Goal: Task Accomplishment & Management: Complete application form

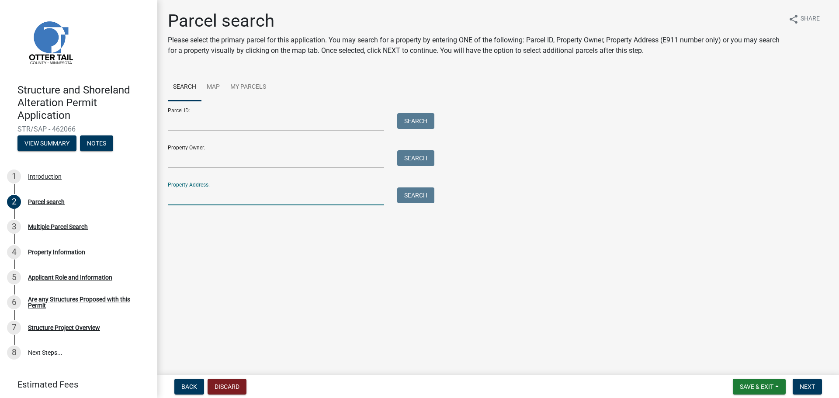
click at [199, 193] on input "Property Address:" at bounding box center [276, 197] width 216 height 18
paste input "[STREET_ADDRESS][PERSON_NAME]"
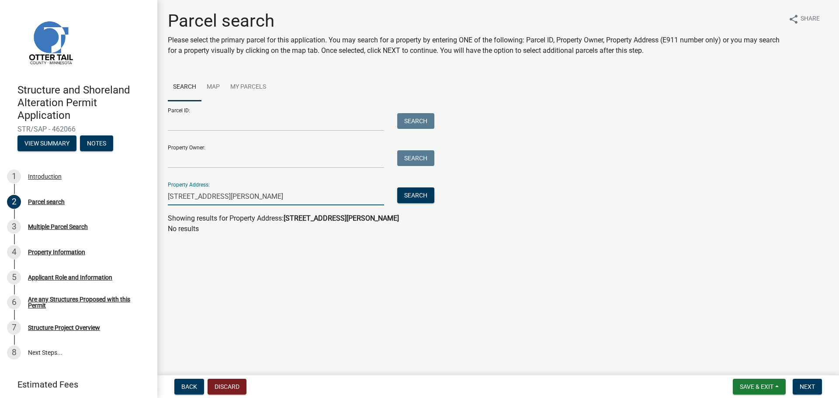
drag, startPoint x: 340, startPoint y: 199, endPoint x: 358, endPoint y: 196, distance: 18.1
click at [357, 196] on input "[STREET_ADDRESS][PERSON_NAME]" at bounding box center [276, 197] width 216 height 18
click at [427, 197] on button "Search" at bounding box center [415, 196] width 37 height 16
drag, startPoint x: 333, startPoint y: 198, endPoint x: 188, endPoint y: 196, distance: 144.7
click at [188, 196] on input "[STREET_ADDRESS][PERSON_NAME]" at bounding box center [276, 197] width 216 height 18
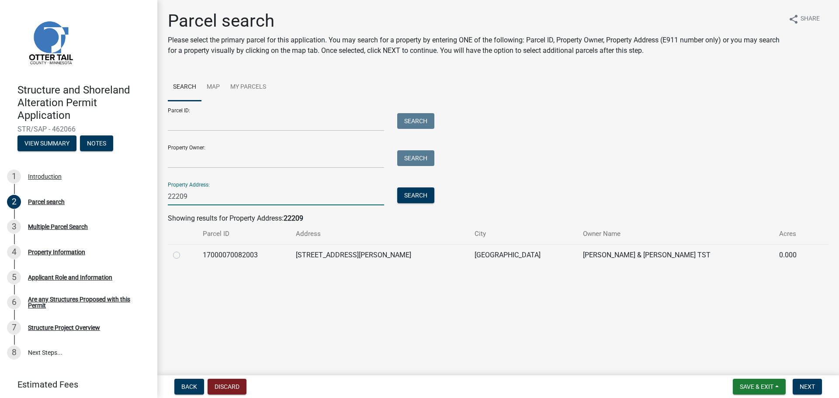
type input "22209"
click at [184, 250] on label at bounding box center [184, 250] width 0 height 0
click at [184, 253] on input "radio" at bounding box center [187, 253] width 6 height 6
radio input "true"
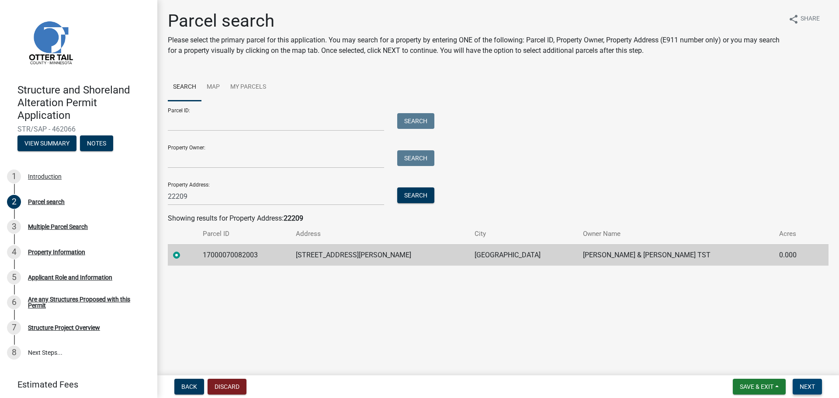
click at [811, 391] on button "Next" at bounding box center [807, 387] width 29 height 16
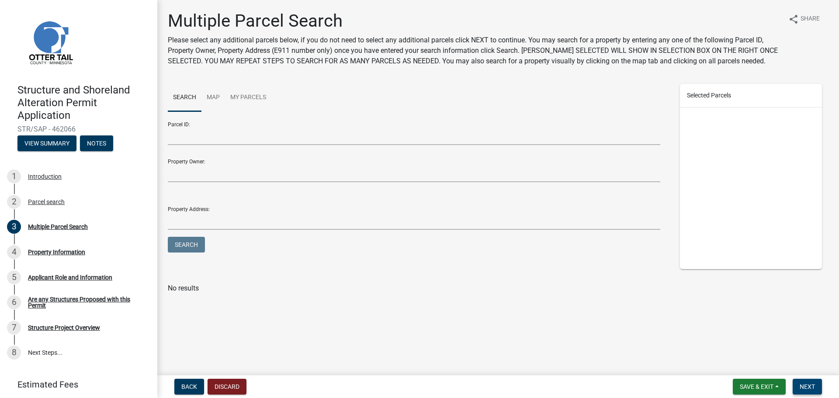
click at [807, 386] on span "Next" at bounding box center [807, 386] width 15 height 7
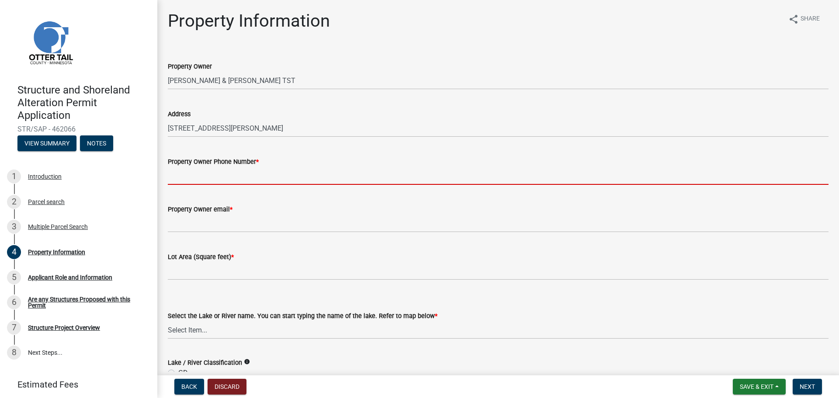
click at [250, 178] on input "Property Owner Phone Number *" at bounding box center [498, 176] width 661 height 18
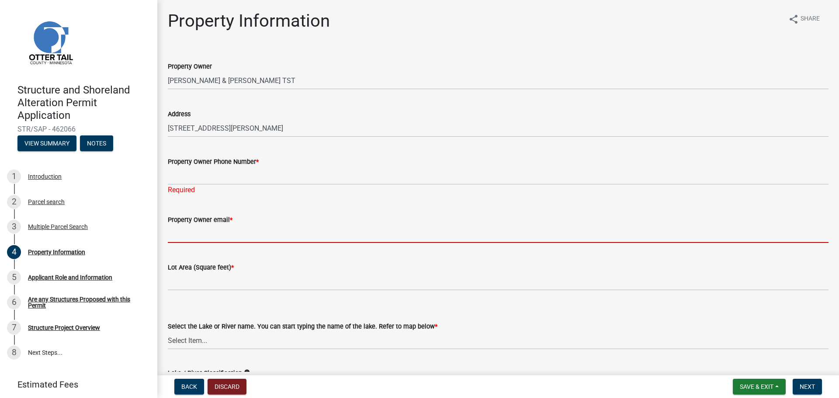
click at [373, 239] on wm-data-entity-input "Property Owner email *" at bounding box center [498, 226] width 661 height 48
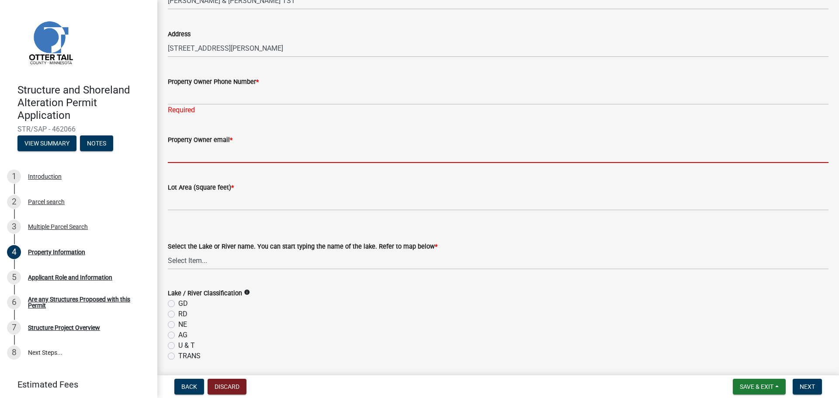
scroll to position [87, 0]
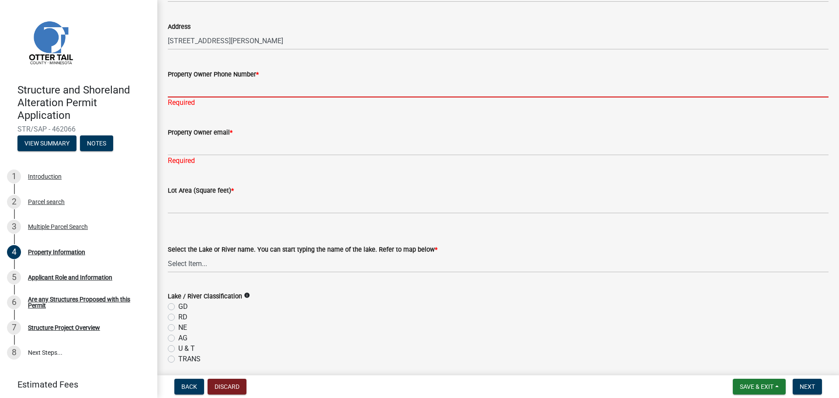
click at [243, 93] on input "Property Owner Phone Number *" at bounding box center [498, 89] width 661 height 18
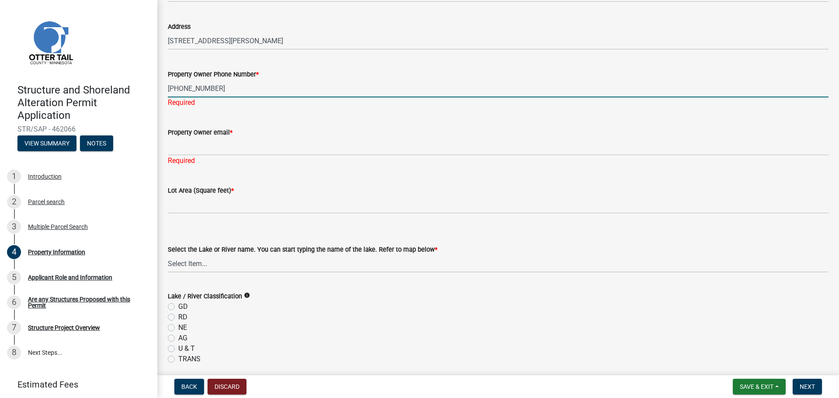
type input "[PHONE_NUMBER]"
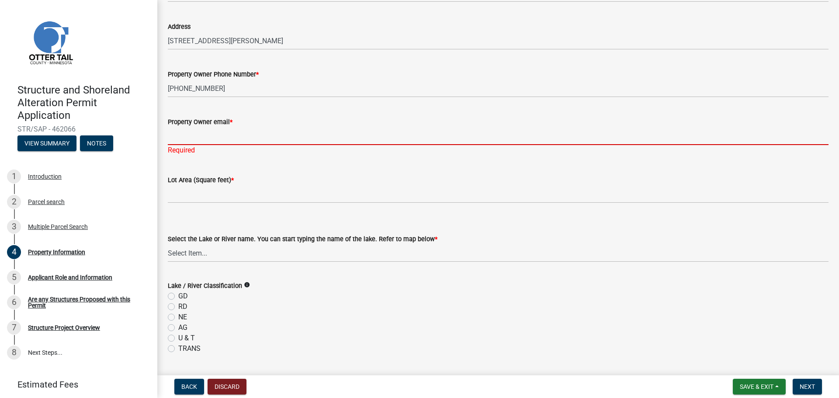
click at [254, 146] on div "Property Owner email * Required" at bounding box center [498, 129] width 661 height 51
paste input "[PERSON_NAME][EMAIL_ADDRESS][DOMAIN_NAME]"
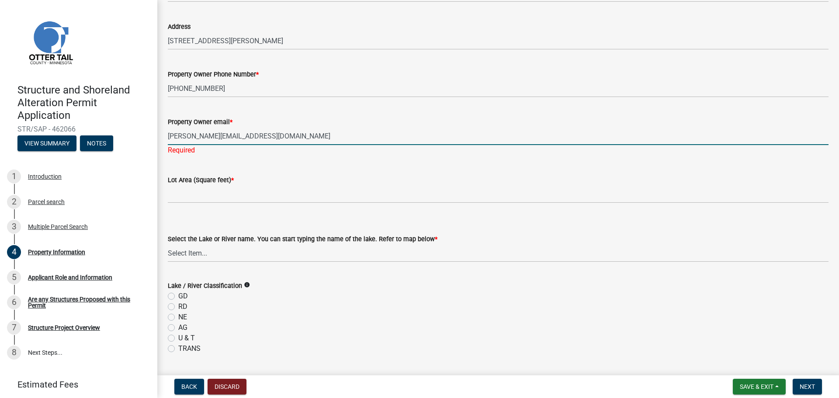
type input "[PERSON_NAME][EMAIL_ADDRESS][DOMAIN_NAME]"
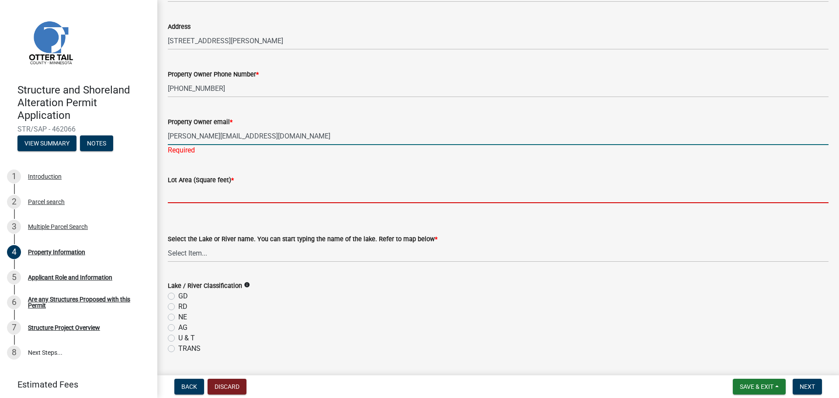
click at [212, 192] on input "text" at bounding box center [498, 194] width 661 height 18
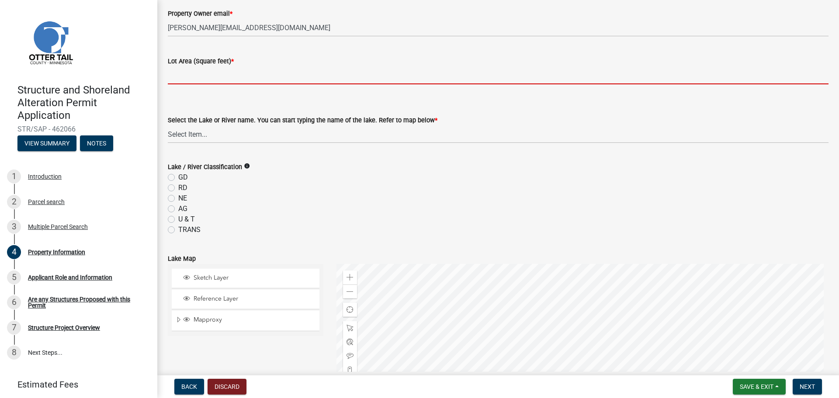
scroll to position [166, 0]
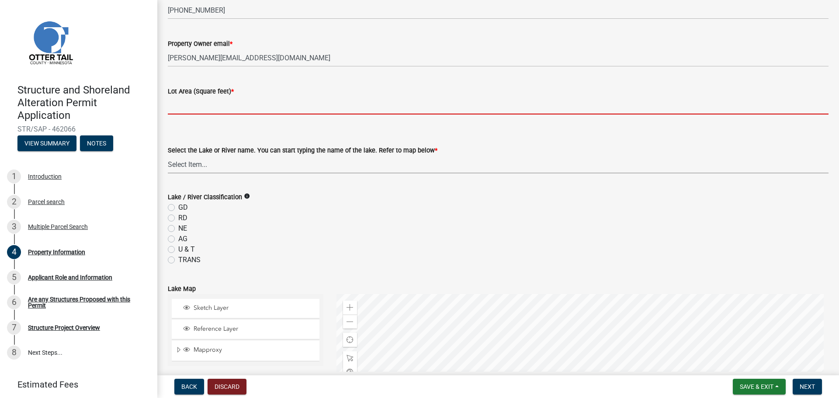
click at [235, 167] on div "Select the Lake or River name. You can start typing the name of the lake. Refer…" at bounding box center [498, 159] width 661 height 28
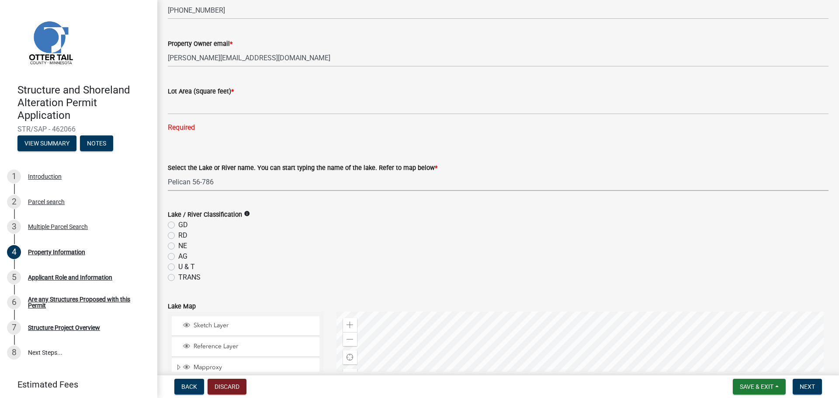
click at [168, 173] on select "Select Item... None [PERSON_NAME] 56-031 [PERSON_NAME] 56-118 [PERSON_NAME] 56-…" at bounding box center [498, 182] width 661 height 18
select select "758382b1-a9b7-40fb-b133-d60fa51a6422"
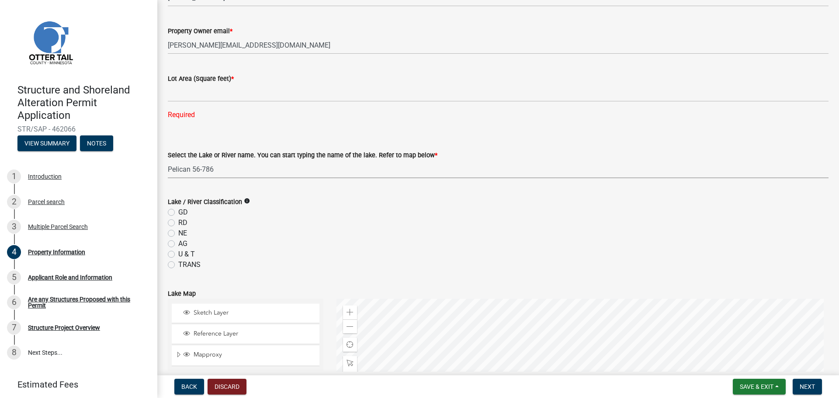
scroll to position [209, 0]
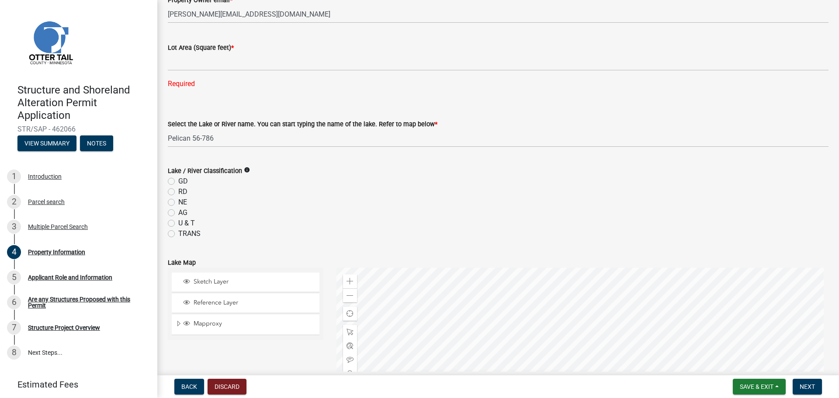
click at [244, 170] on icon "info" at bounding box center [247, 170] width 6 height 6
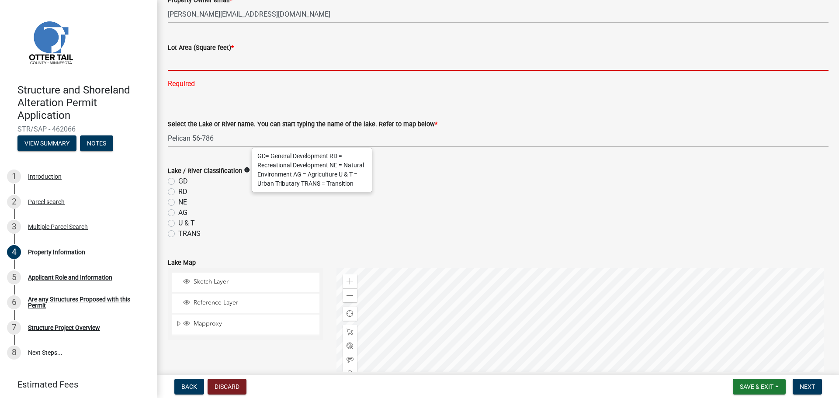
click at [207, 68] on input "text" at bounding box center [498, 62] width 661 height 18
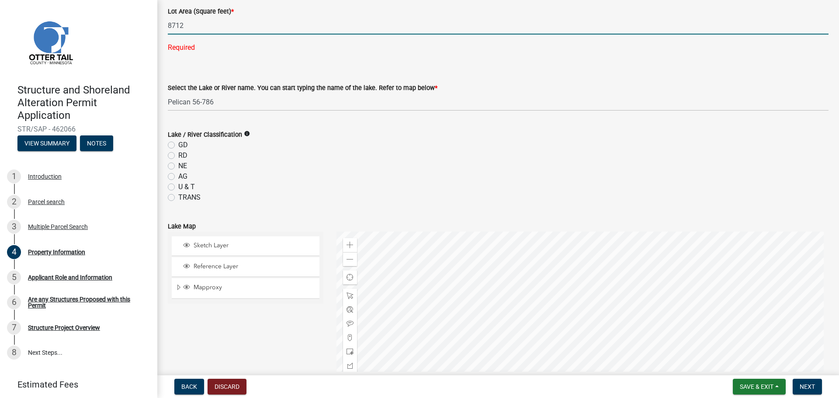
scroll to position [253, 0]
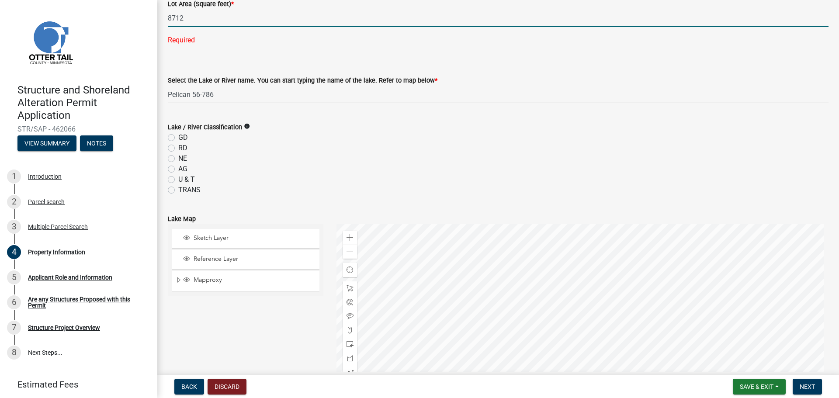
type input "8712"
click at [247, 125] on div "Lake / River Classification info GD RD NE AG U & T TRANS" at bounding box center [498, 158] width 661 height 73
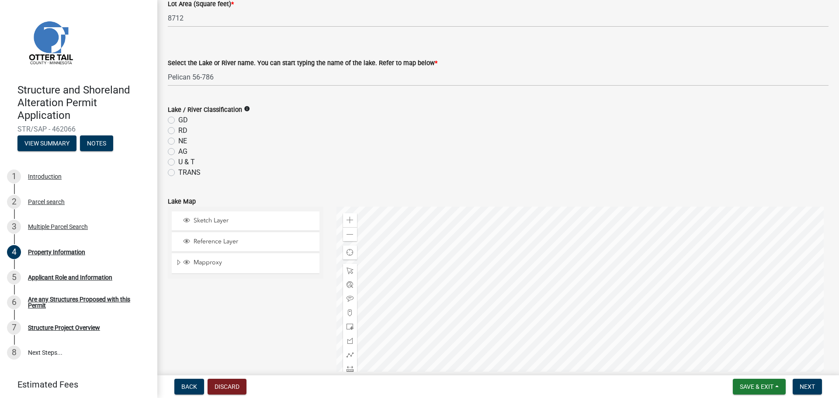
click at [244, 107] on icon "info" at bounding box center [247, 109] width 6 height 6
click at [179, 129] on label "RD" at bounding box center [182, 130] width 9 height 10
click at [179, 129] on input "RD" at bounding box center [181, 128] width 6 height 6
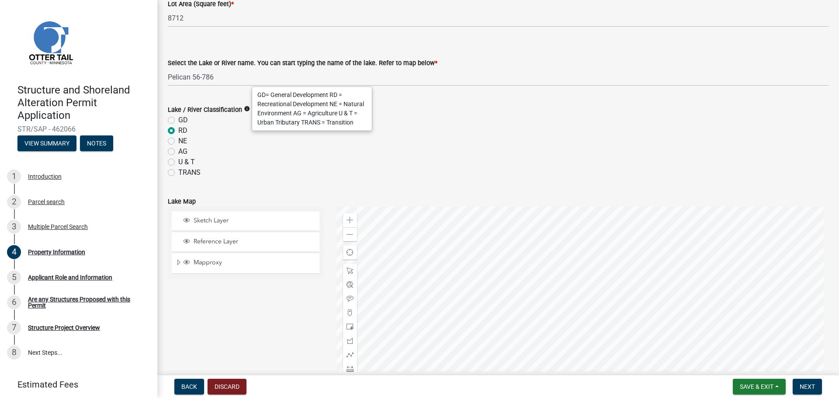
radio input "true"
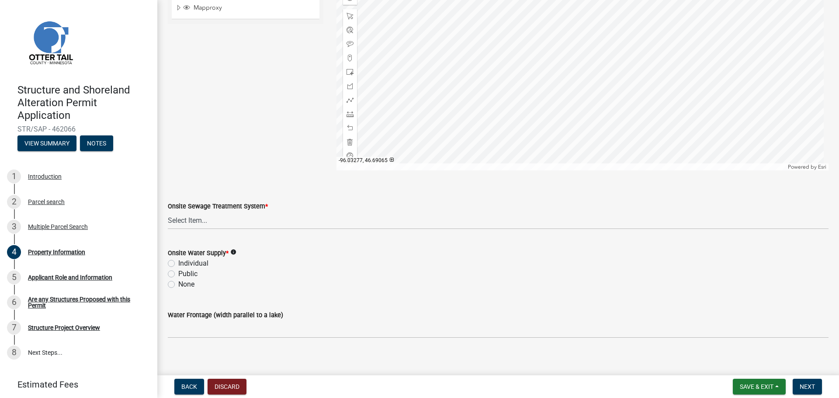
scroll to position [515, 0]
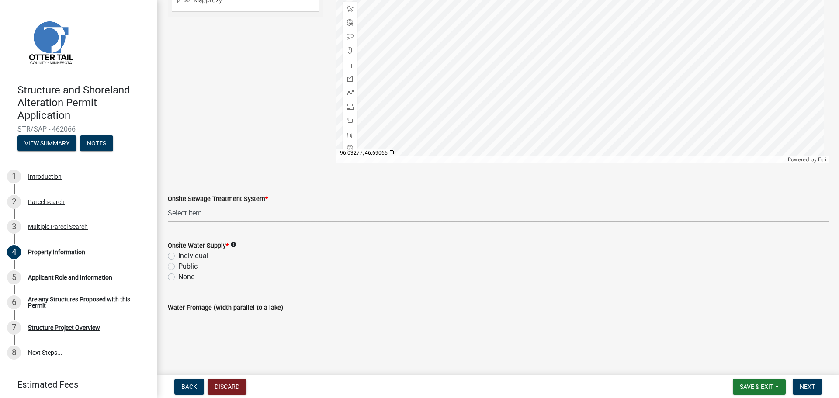
click at [207, 212] on select "Select Item... L&R Certificate of Compliance within 5yrs Compliance Inspection …" at bounding box center [498, 213] width 661 height 18
click at [168, 204] on select "Select Item... L&R Certificate of Compliance within 5yrs Compliance Inspection …" at bounding box center [498, 213] width 661 height 18
select select "9f52d7c9-96dd-4370-b810-ce091165f7c2"
click at [196, 264] on label "Public" at bounding box center [187, 266] width 19 height 10
click at [184, 264] on input "Public" at bounding box center [181, 264] width 6 height 6
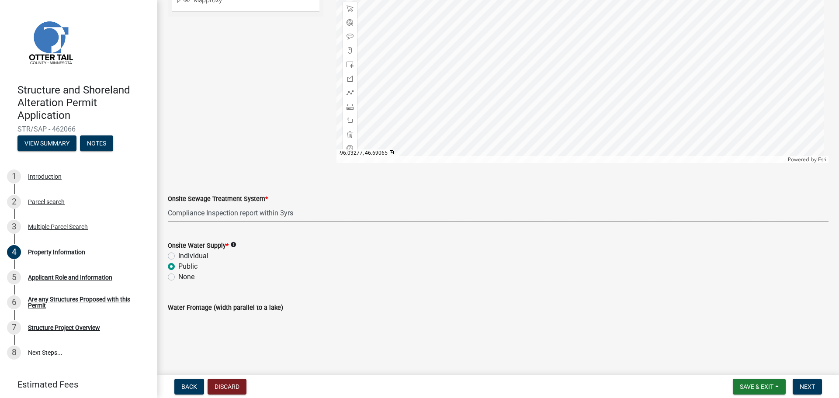
radio input "true"
click at [195, 258] on label "Individual" at bounding box center [193, 256] width 30 height 10
click at [184, 257] on input "Individual" at bounding box center [181, 254] width 6 height 6
radio input "true"
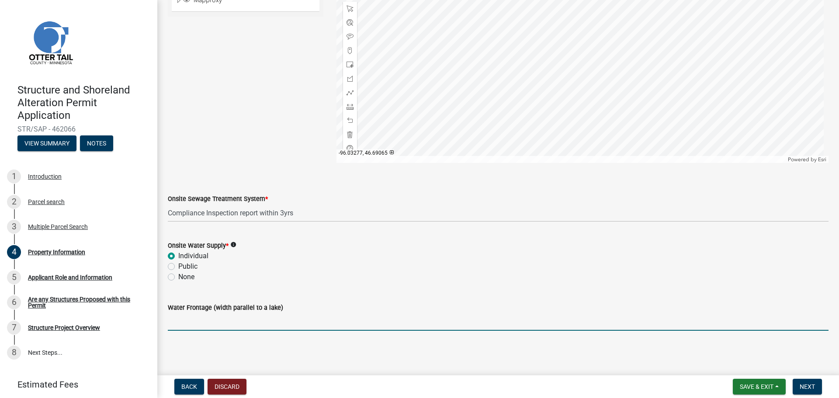
click at [226, 322] on input "Water Frontage (width parallel to a lake)" at bounding box center [498, 322] width 661 height 18
type input "50"
click at [814, 384] on span "Next" at bounding box center [807, 386] width 15 height 7
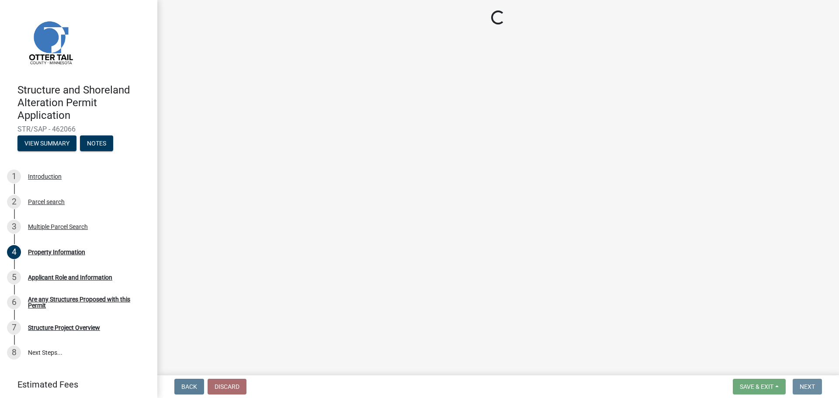
scroll to position [0, 0]
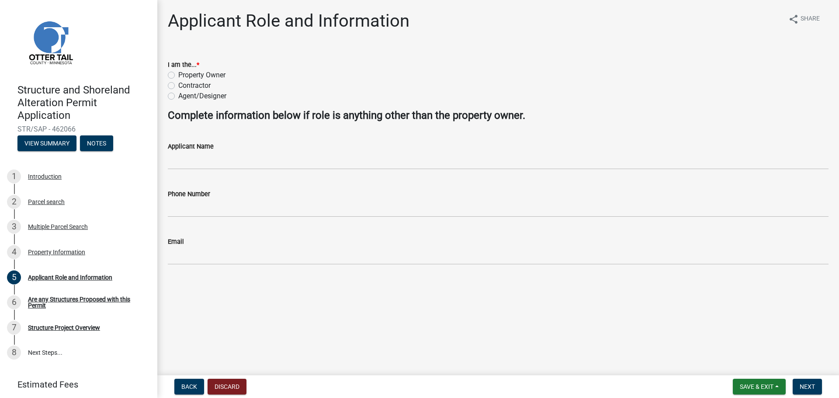
click at [204, 84] on label "Contractor" at bounding box center [194, 85] width 32 height 10
click at [184, 84] on input "Contractor" at bounding box center [181, 83] width 6 height 6
radio input "true"
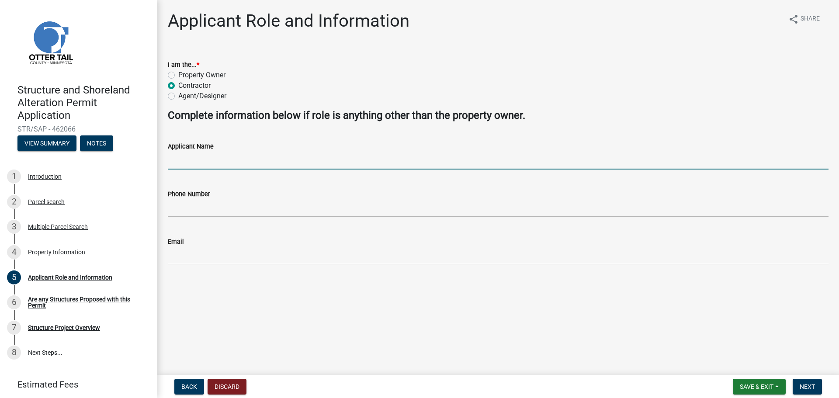
click at [243, 160] on input "Applicant Name" at bounding box center [498, 161] width 661 height 18
type input "[PERSON_NAME]"
type input "7013067948"
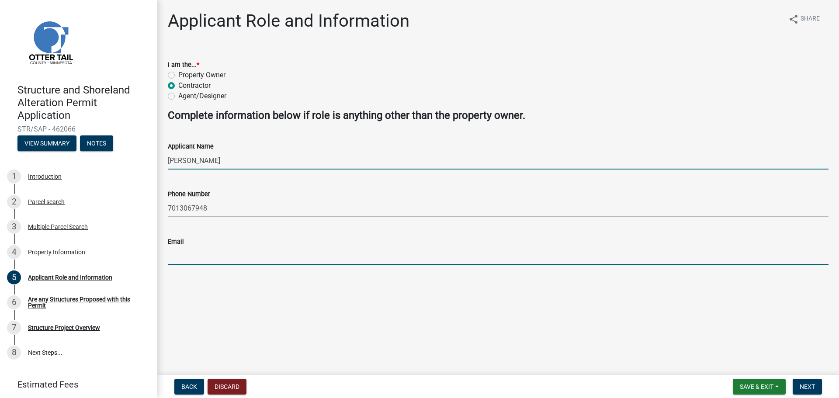
type input "[PERSON_NAME][EMAIL_ADDRESS][DOMAIN_NAME]"
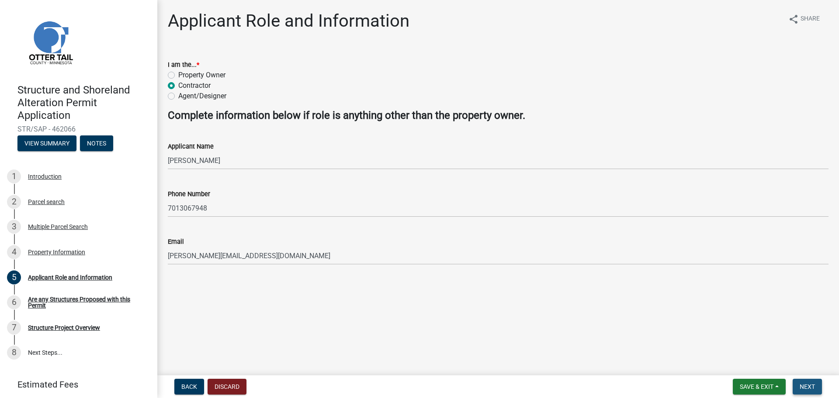
click at [811, 386] on span "Next" at bounding box center [807, 386] width 15 height 7
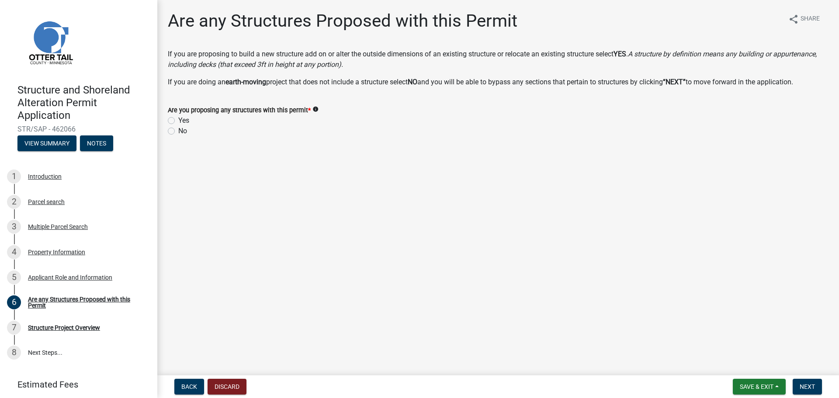
click at [182, 122] on label "Yes" at bounding box center [183, 120] width 11 height 10
click at [182, 121] on input "Yes" at bounding box center [181, 118] width 6 height 6
radio input "true"
click at [817, 385] on button "Next" at bounding box center [807, 387] width 29 height 16
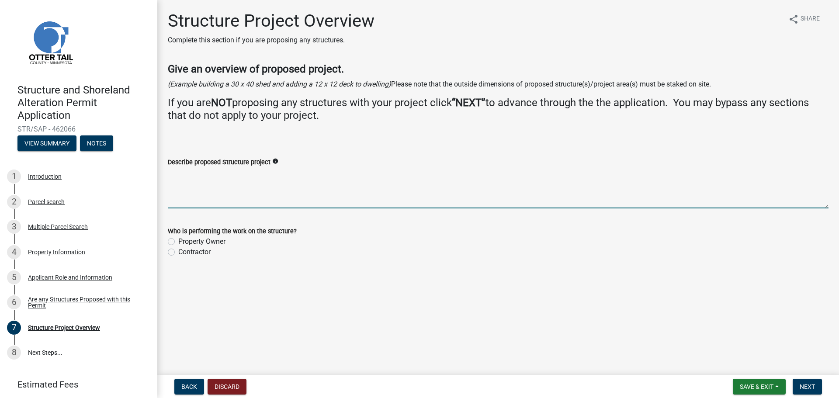
click at [229, 203] on textarea "Describe proposed Structure project" at bounding box center [498, 187] width 661 height 41
click at [316, 172] on textarea "Adding covered patio to the road side of the exisiting structure." at bounding box center [498, 187] width 661 height 41
drag, startPoint x: 387, startPoint y: 181, endPoint x: 386, endPoint y: 176, distance: 5.4
click at [386, 176] on textarea "Adding covered patio to the road side of the existing structure." at bounding box center [498, 187] width 661 height 41
type textarea "Adding covered patio to the road side of the existing structure."
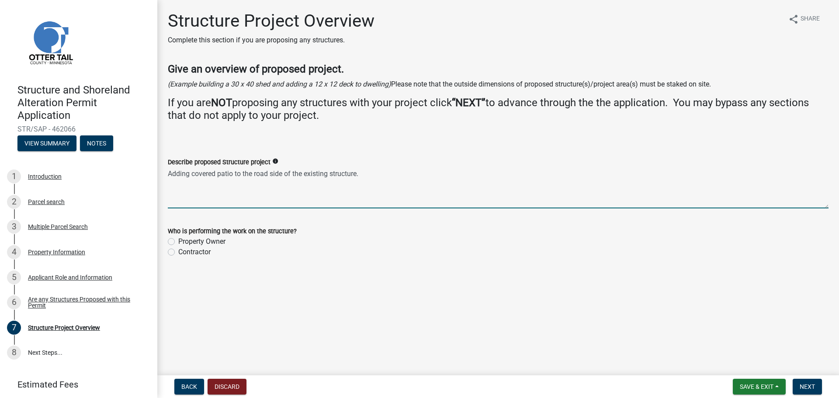
click at [184, 249] on label "Contractor" at bounding box center [194, 252] width 32 height 10
click at [184, 249] on input "Contractor" at bounding box center [181, 250] width 6 height 6
radio input "true"
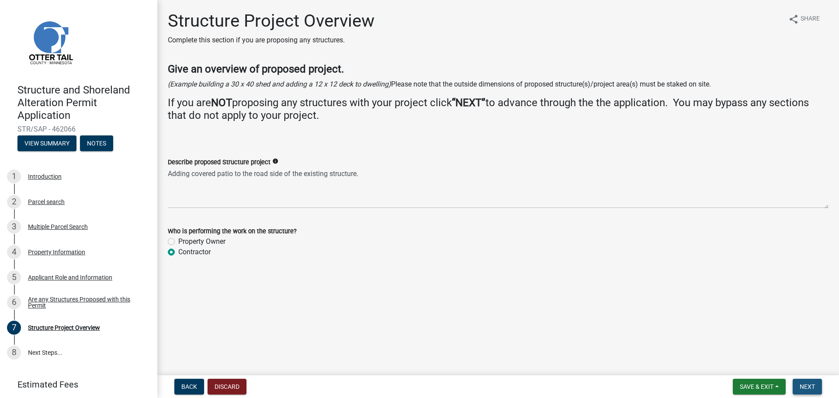
click at [799, 386] on button "Next" at bounding box center [807, 387] width 29 height 16
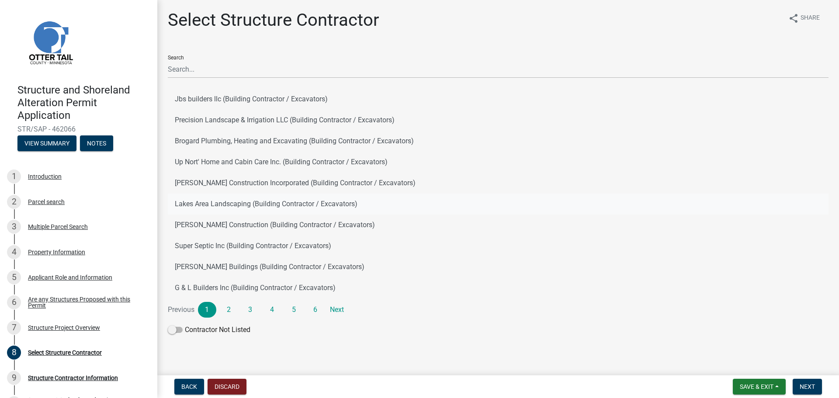
scroll to position [2, 0]
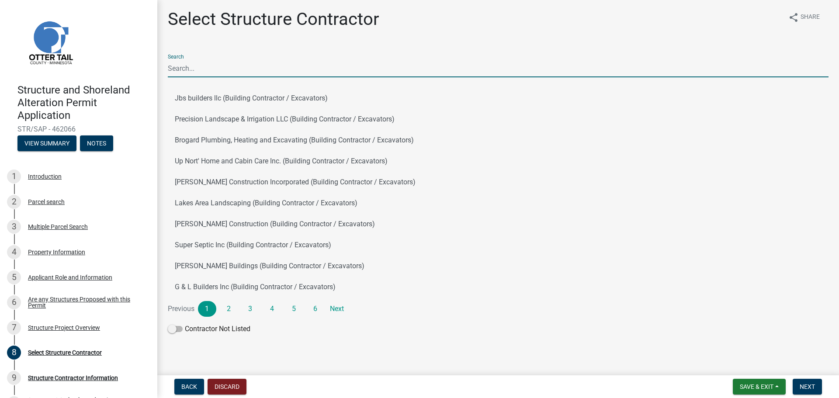
click at [205, 73] on input "Search" at bounding box center [498, 68] width 661 height 18
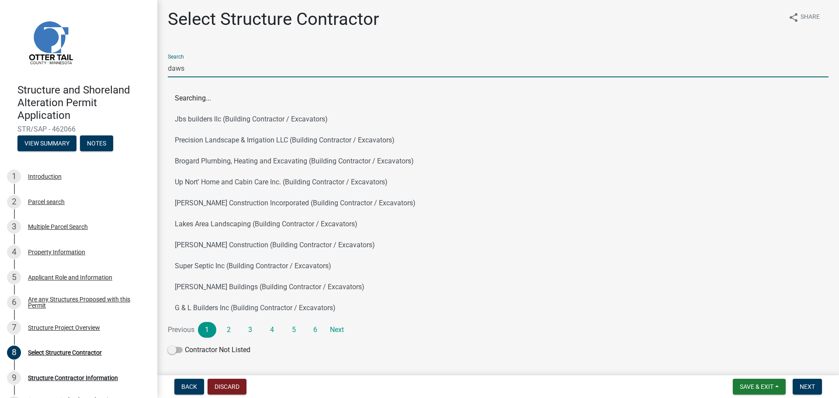
scroll to position [0, 0]
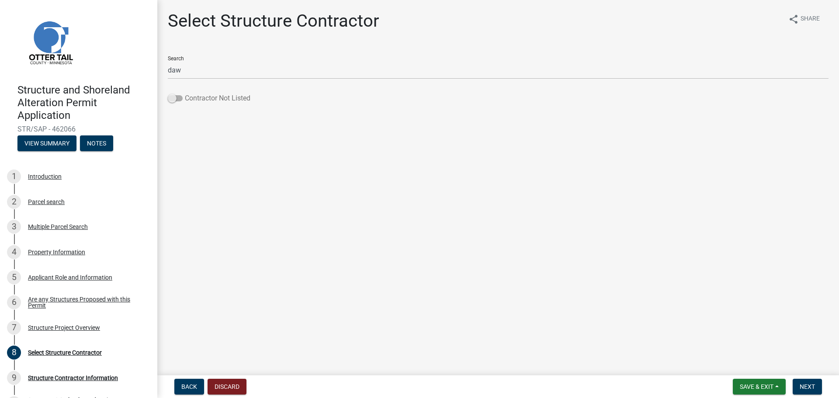
click at [180, 96] on span at bounding box center [175, 98] width 15 height 6
click at [185, 93] on input "Contractor Not Listed" at bounding box center [185, 93] width 0 height 0
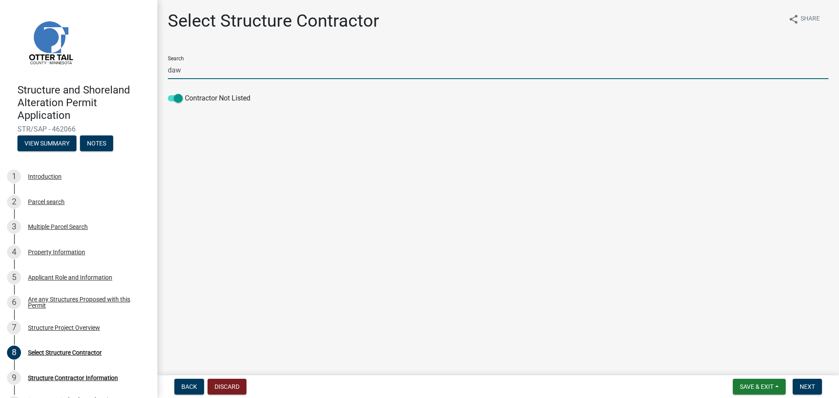
click at [208, 74] on input "daw" at bounding box center [498, 70] width 661 height 18
type input "[PERSON_NAME] Contracting"
click at [809, 382] on button "Next" at bounding box center [807, 387] width 29 height 16
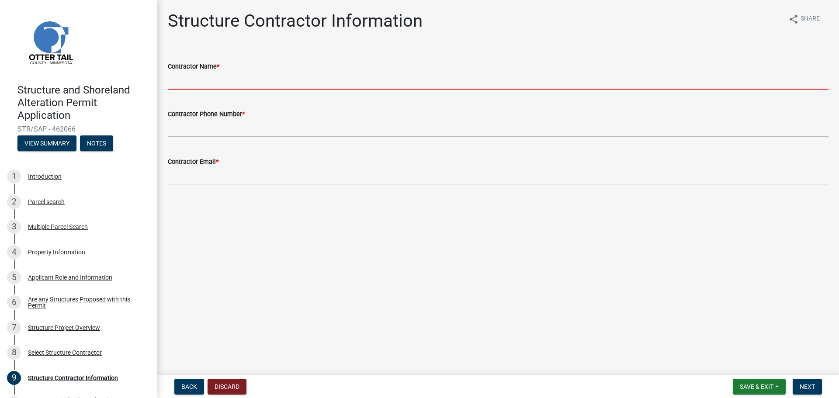
click at [221, 80] on input "Contractor Name *" at bounding box center [498, 81] width 661 height 18
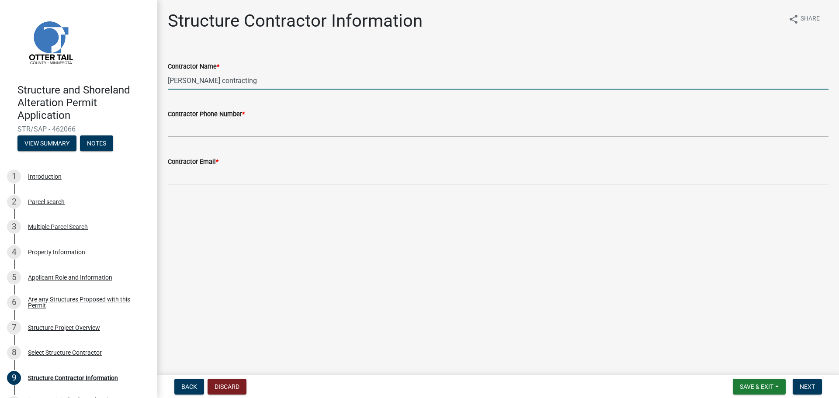
click at [198, 80] on input "[PERSON_NAME] contracting" at bounding box center [498, 81] width 661 height 18
click at [273, 80] on input "[PERSON_NAME] Contracting" at bounding box center [498, 81] width 661 height 18
type input "[PERSON_NAME] Contracting LLC"
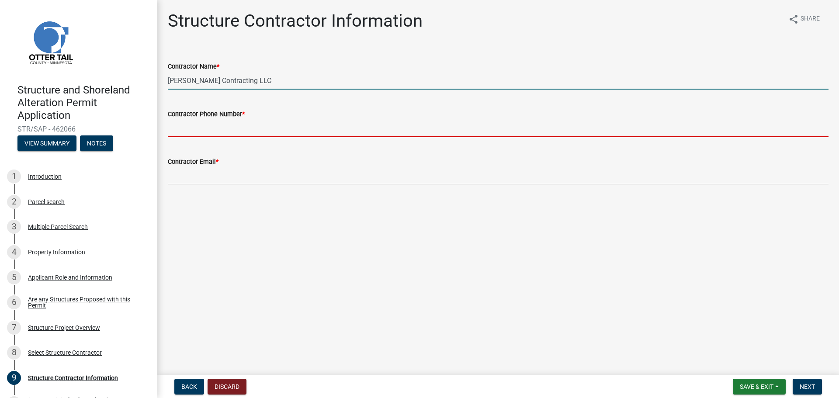
click at [281, 130] on input "Contractor Phone Number *" at bounding box center [498, 128] width 661 height 18
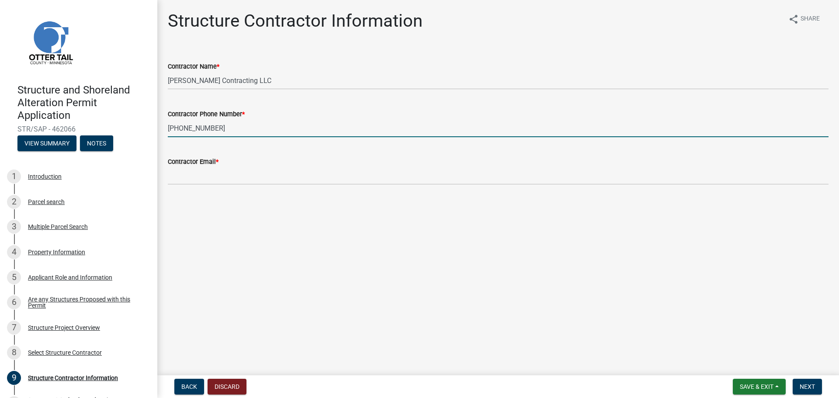
type input "[PHONE_NUMBER]"
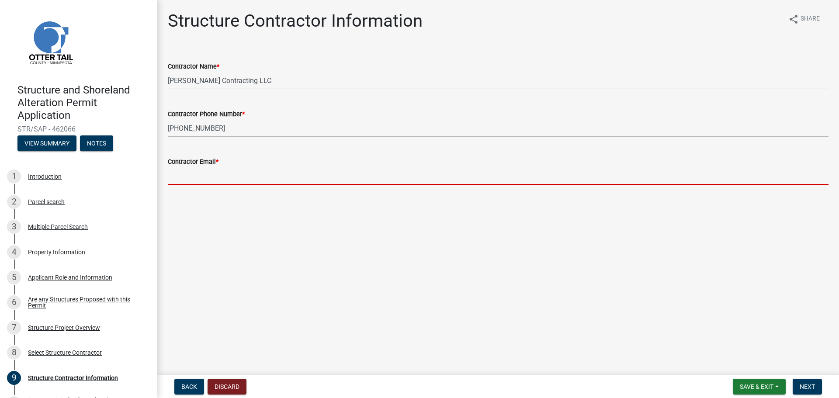
click at [254, 173] on input "Contractor Email *" at bounding box center [498, 176] width 661 height 18
type input "[PERSON_NAME][EMAIL_ADDRESS][DOMAIN_NAME]"
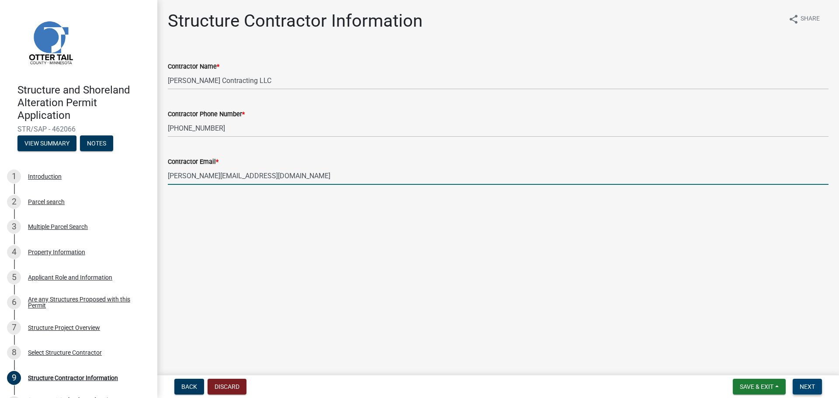
click at [799, 389] on button "Next" at bounding box center [807, 387] width 29 height 16
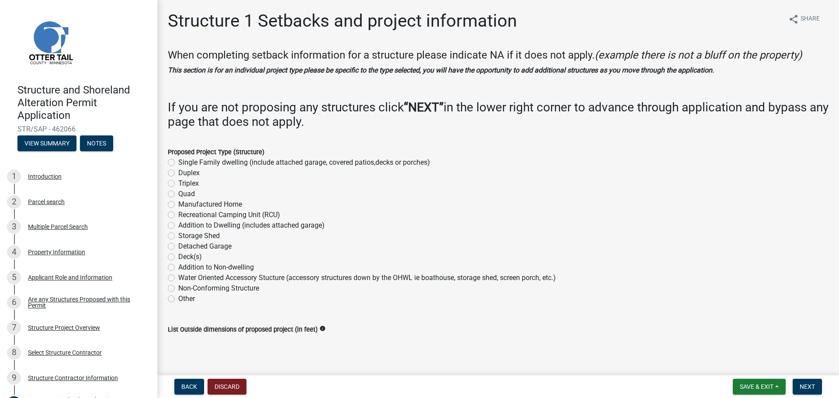
click at [253, 224] on label "Addition to Dwelling (includes attached garage)" at bounding box center [251, 225] width 146 height 10
click at [184, 224] on input "Addition to Dwelling (includes attached garage)" at bounding box center [181, 223] width 6 height 6
radio input "true"
click at [808, 387] on span "Next" at bounding box center [807, 386] width 15 height 7
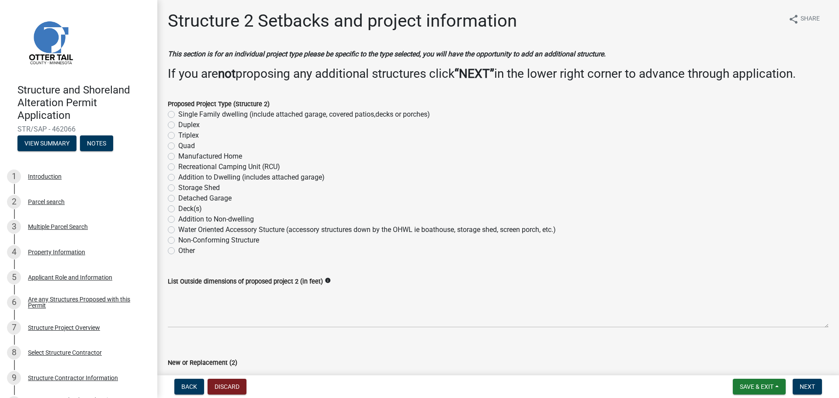
click at [310, 180] on label "Addition to Dwelling (includes attached garage)" at bounding box center [251, 177] width 146 height 10
click at [184, 178] on input "Addition to Dwelling (includes attached garage)" at bounding box center [181, 175] width 6 height 6
radio input "true"
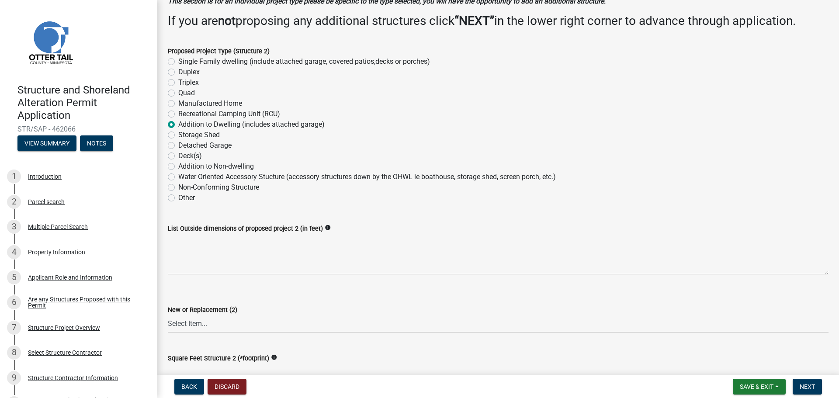
scroll to position [87, 0]
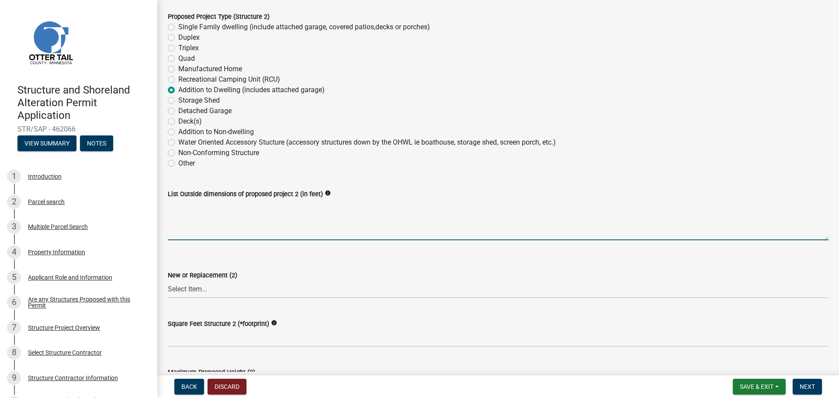
click at [197, 235] on textarea "List Outside dimensions of proposed project 2 (in feet)" at bounding box center [498, 219] width 661 height 41
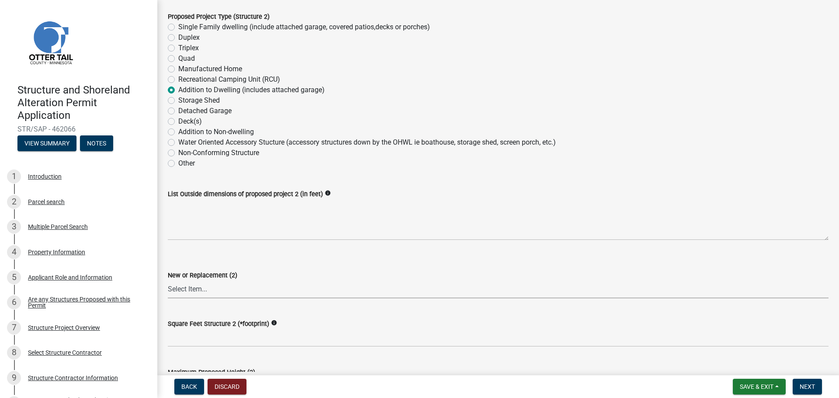
click at [228, 292] on select "Select Item... New Replacement" at bounding box center [498, 290] width 661 height 18
click at [168, 281] on select "Select Item... New Replacement" at bounding box center [498, 290] width 661 height 18
select select "c185e313-3403-4239-bd61-bb563c58a77a"
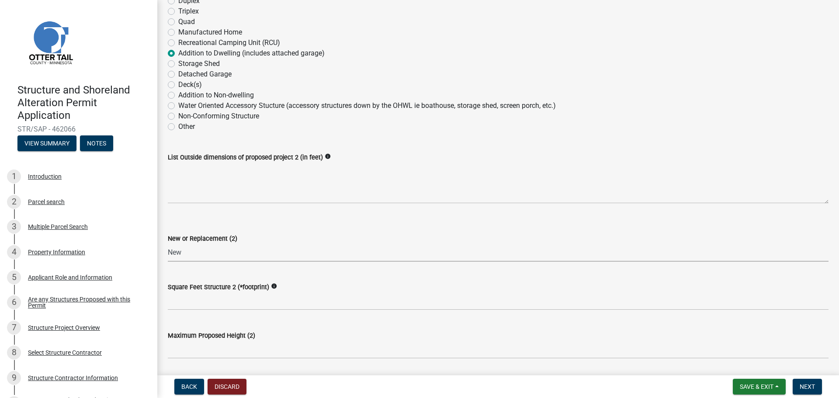
scroll to position [131, 0]
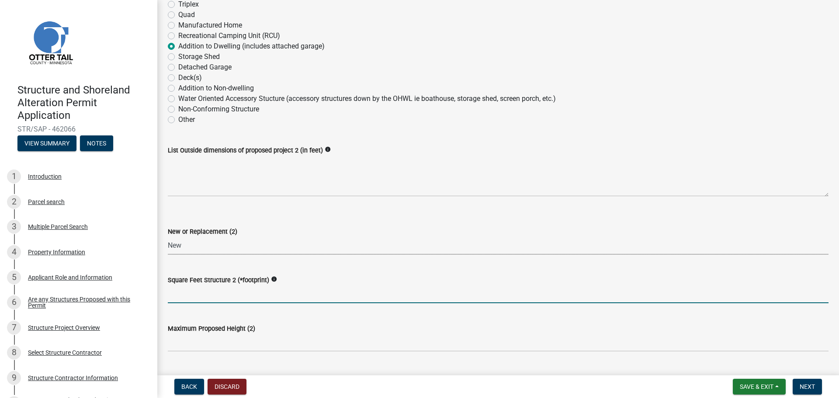
click at [241, 294] on input "text" at bounding box center [498, 294] width 661 height 18
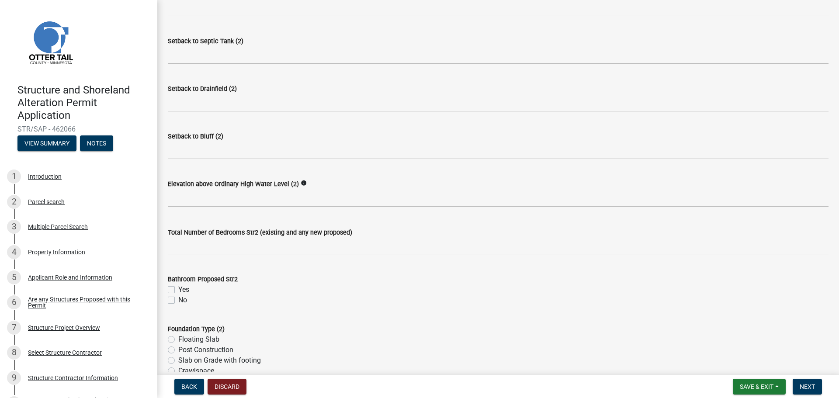
scroll to position [656, 0]
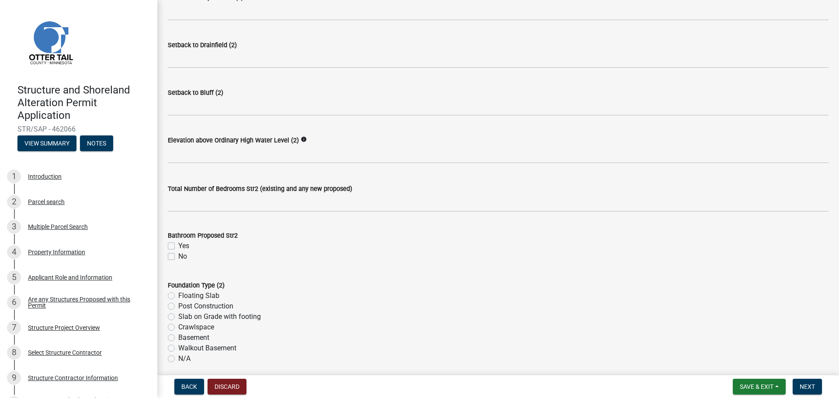
click at [178, 257] on label "No" at bounding box center [182, 256] width 9 height 10
click at [178, 257] on input "No" at bounding box center [181, 254] width 6 height 6
checkbox input "true"
checkbox input "false"
checkbox input "true"
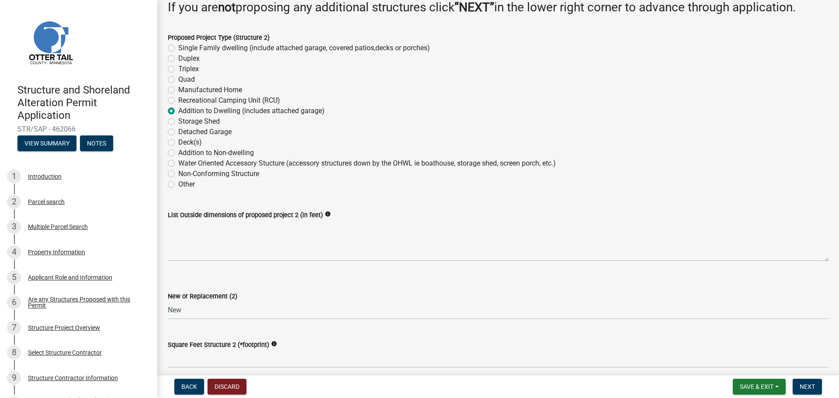
scroll to position [87, 0]
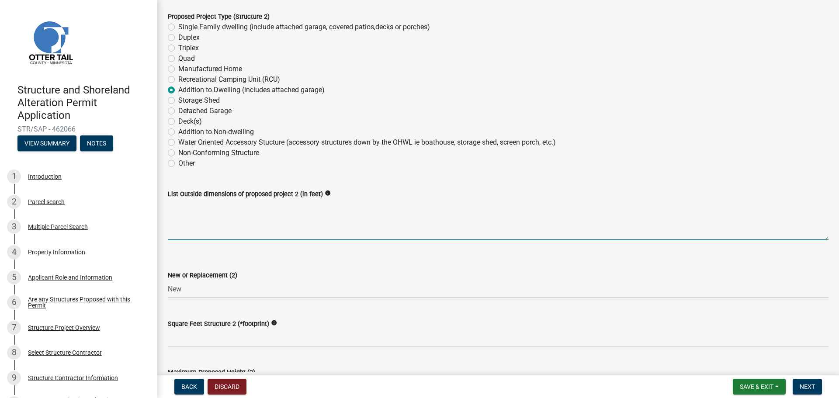
click at [224, 237] on textarea "List Outside dimensions of proposed project 2 (in feet)" at bounding box center [498, 219] width 661 height 41
click at [181, 208] on textarea "23'6 x 13'" at bounding box center [498, 219] width 661 height 41
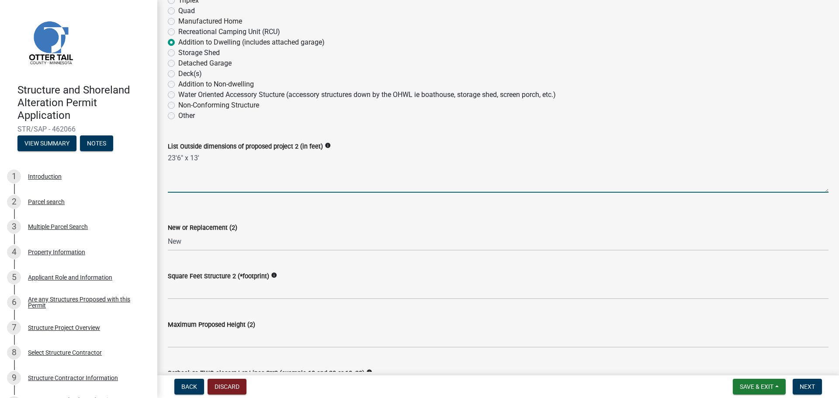
scroll to position [175, 0]
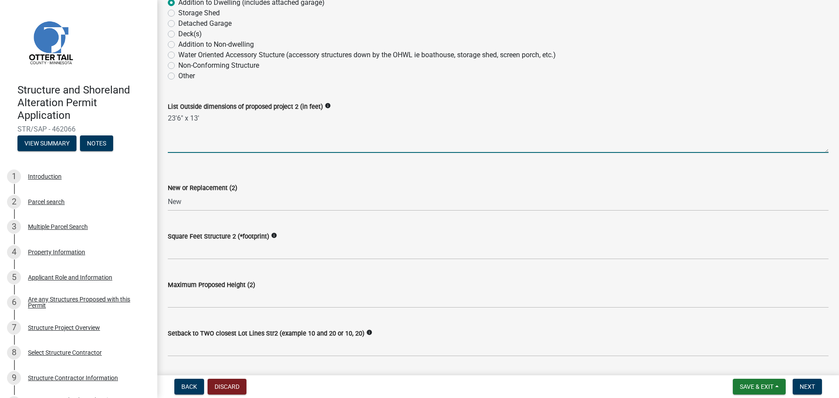
type textarea "23'6" x 13'"
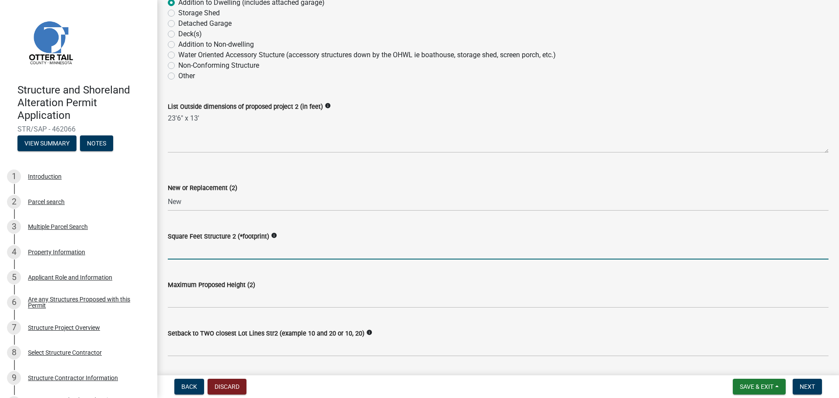
click at [258, 253] on input "text" at bounding box center [498, 251] width 661 height 18
click at [185, 250] on input "305.5sqft" at bounding box center [498, 251] width 661 height 18
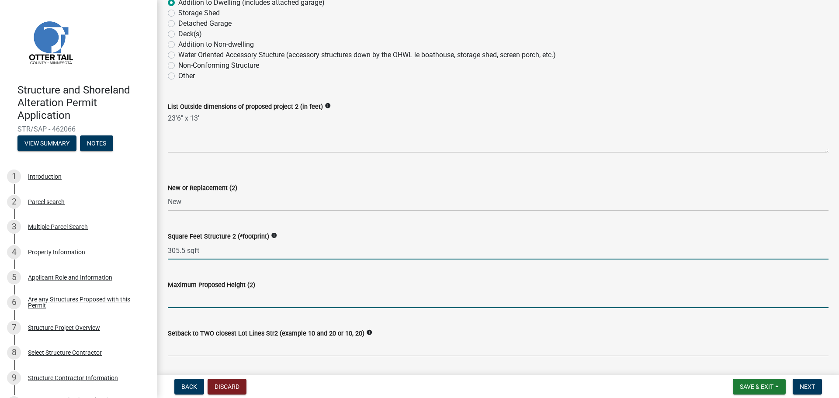
type input "305.5"
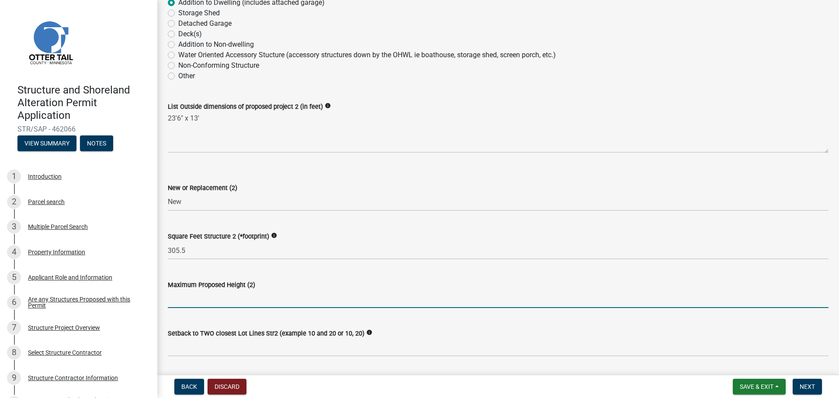
click at [196, 303] on input "text" at bounding box center [498, 299] width 661 height 18
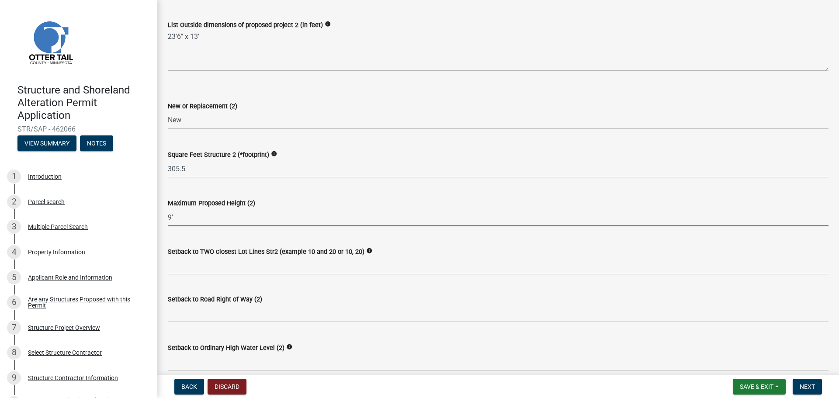
scroll to position [262, 0]
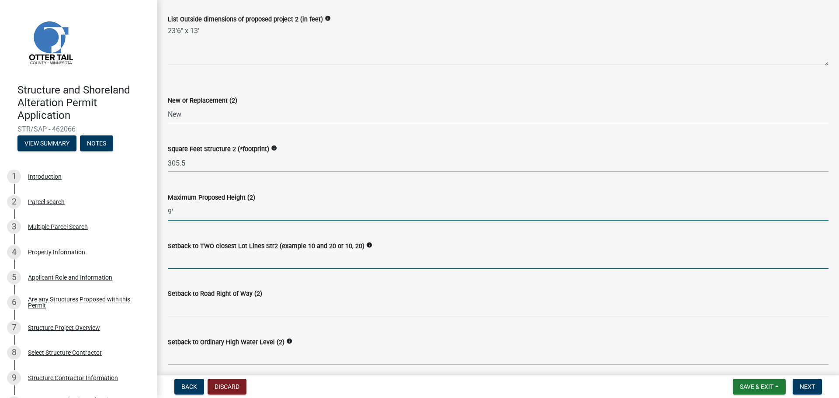
type input "9"
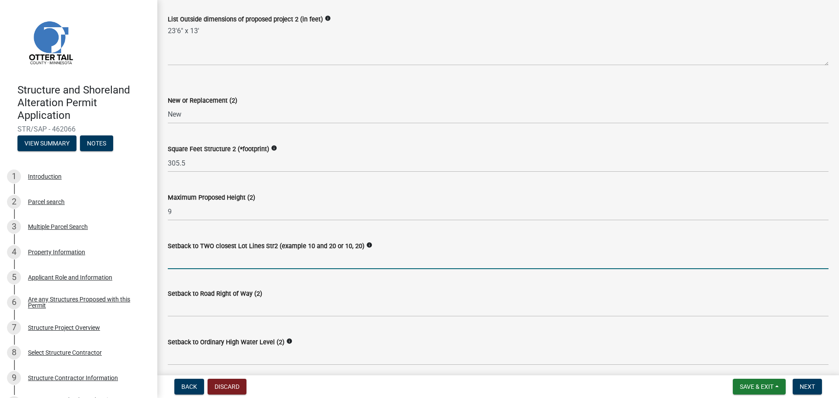
click at [257, 257] on input "Setback to TWO closest Lot Lines Str2 (example 10 and 20 or 10, 20)" at bounding box center [498, 260] width 661 height 18
click at [366, 246] on icon "info" at bounding box center [369, 245] width 6 height 6
click at [377, 261] on input "Setback to TWO closest Lot Lines Str2 (example 10 and 20 or 10, 20)" at bounding box center [498, 260] width 661 height 18
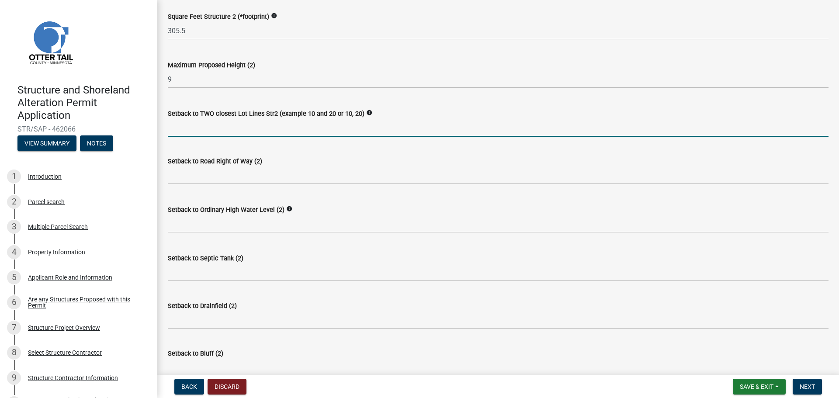
scroll to position [425, 0]
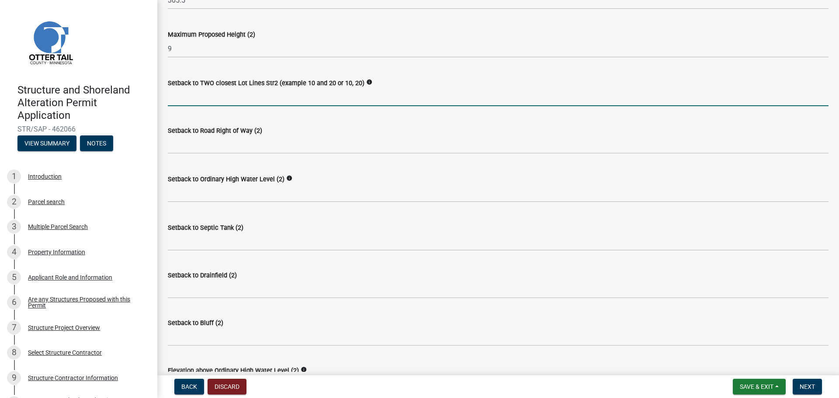
click at [366, 81] on icon "info" at bounding box center [369, 82] width 6 height 6
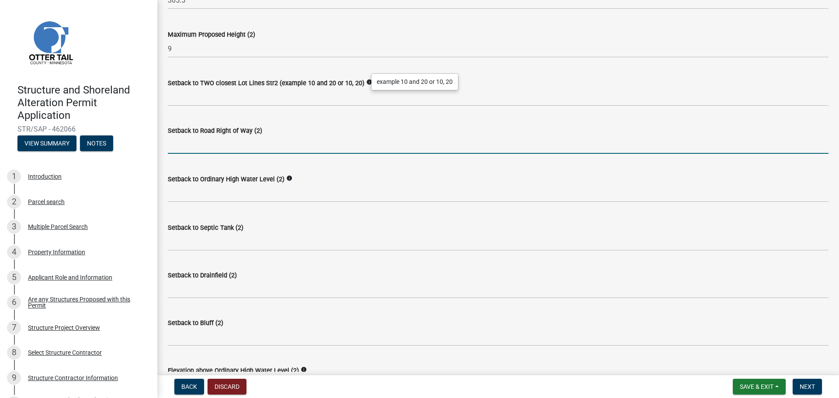
click at [251, 143] on input "text" at bounding box center [498, 145] width 661 height 18
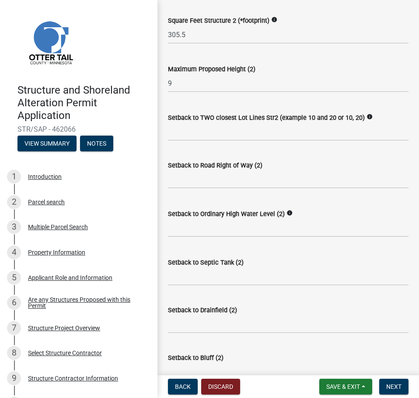
scroll to position [502, 0]
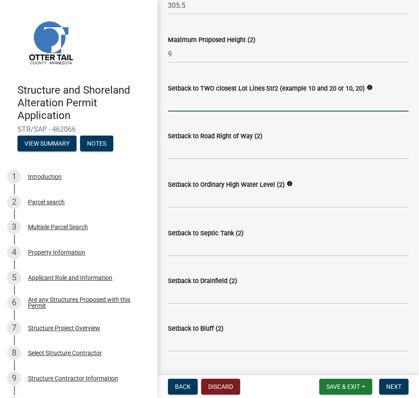
click at [232, 101] on input "Setback to TWO closest Lot Lines Str2 (example 10 and 20 or 10, 20)" at bounding box center [288, 103] width 240 height 18
click at [350, 386] on span "Save & Exit" at bounding box center [343, 386] width 34 height 7
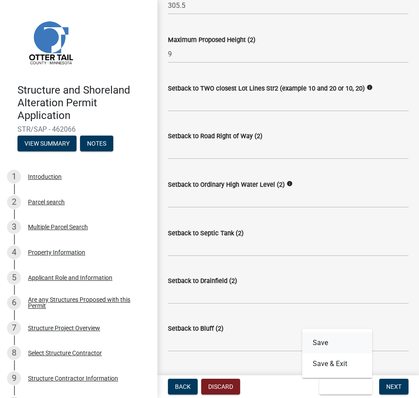
click at [325, 344] on button "Save" at bounding box center [337, 342] width 70 height 21
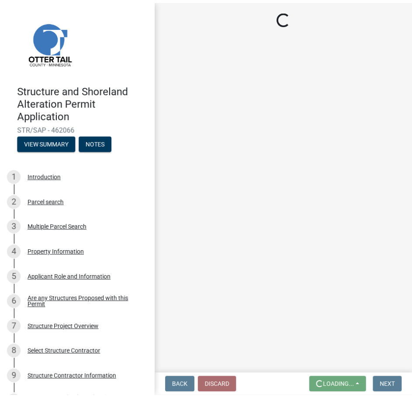
scroll to position [0, 0]
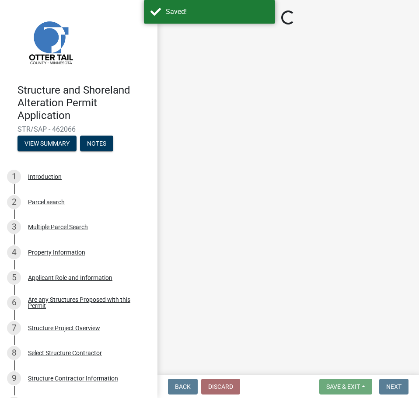
select select "c185e313-3403-4239-bd61-bb563c58a77a"
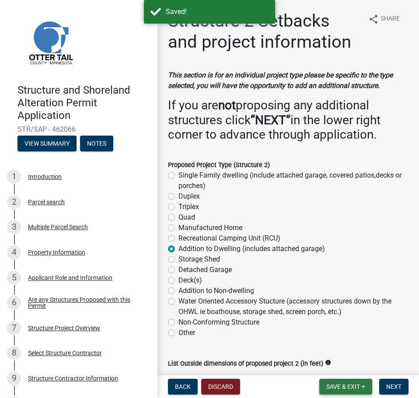
click at [345, 389] on span "Save & Exit" at bounding box center [343, 386] width 34 height 7
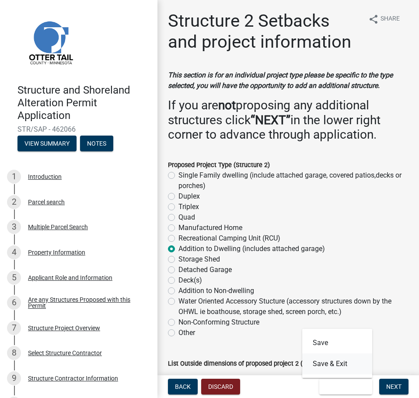
click at [340, 366] on button "Save & Exit" at bounding box center [337, 363] width 70 height 21
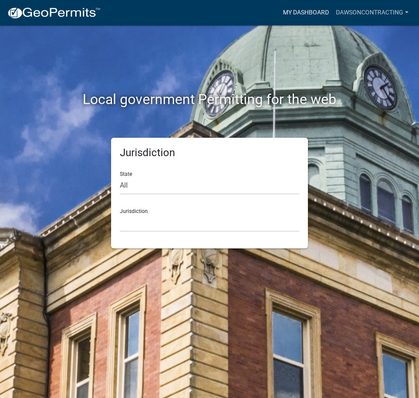
click at [307, 7] on link "My Dashboard" at bounding box center [305, 12] width 53 height 17
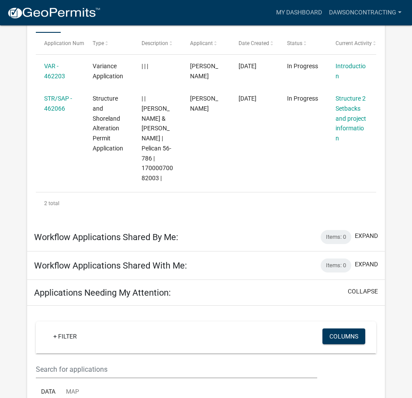
scroll to position [131, 0]
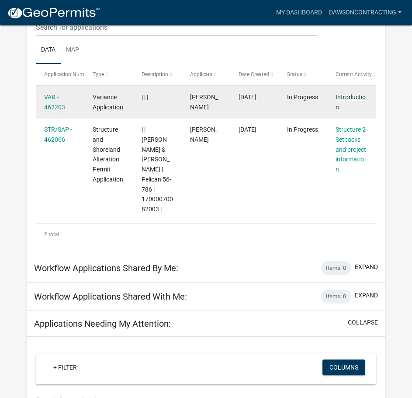
click at [339, 95] on link "Introduction" at bounding box center [351, 102] width 30 height 17
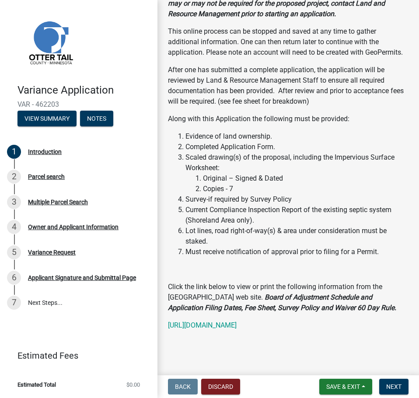
scroll to position [224, 0]
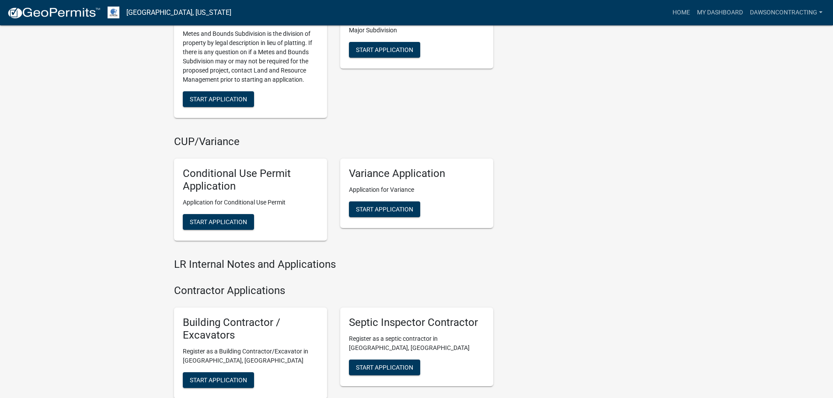
scroll to position [1033, 0]
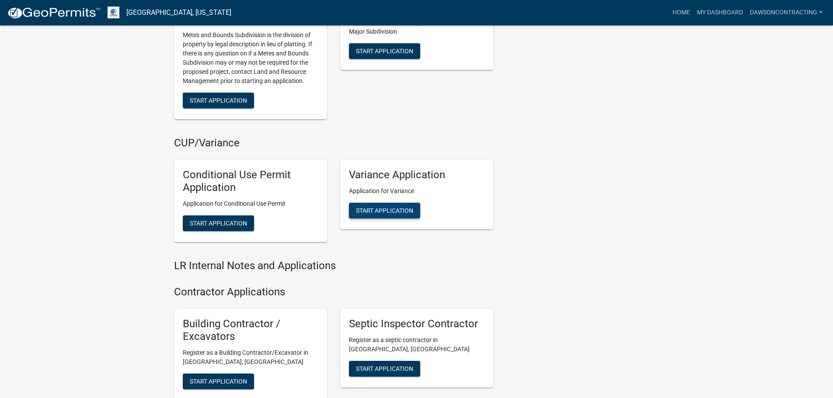
click at [391, 212] on span "Start Application" at bounding box center [384, 210] width 57 height 7
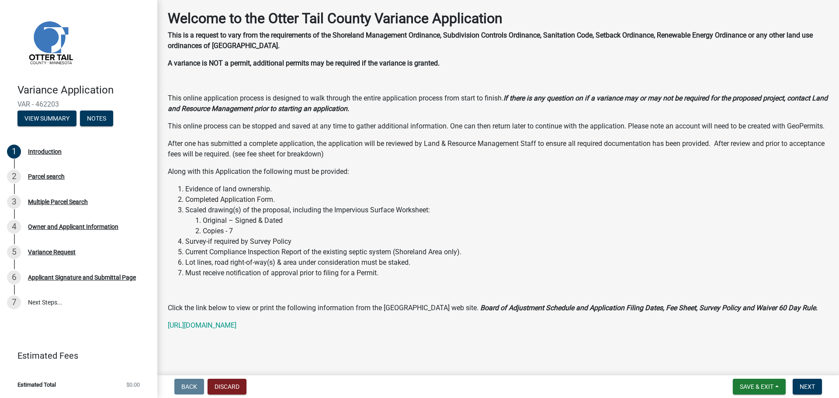
scroll to position [49, 0]
click at [236, 327] on link "[URL][DOMAIN_NAME]" at bounding box center [202, 325] width 69 height 8
click at [772, 387] on span "Save & Exit" at bounding box center [757, 386] width 34 height 7
click at [747, 363] on button "Save & Exit" at bounding box center [751, 364] width 70 height 21
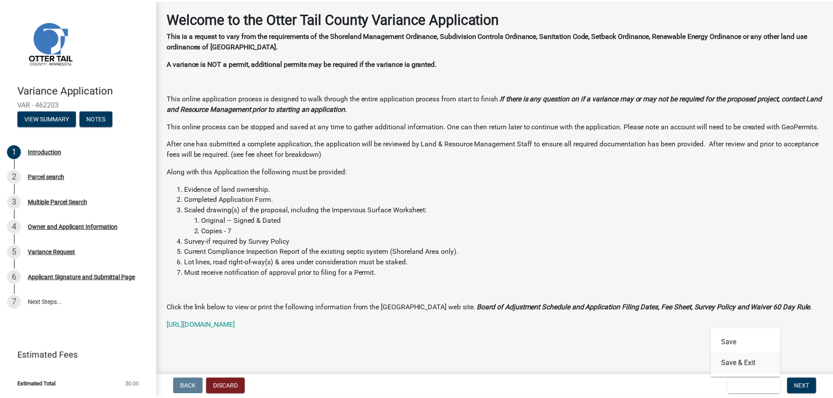
scroll to position [0, 0]
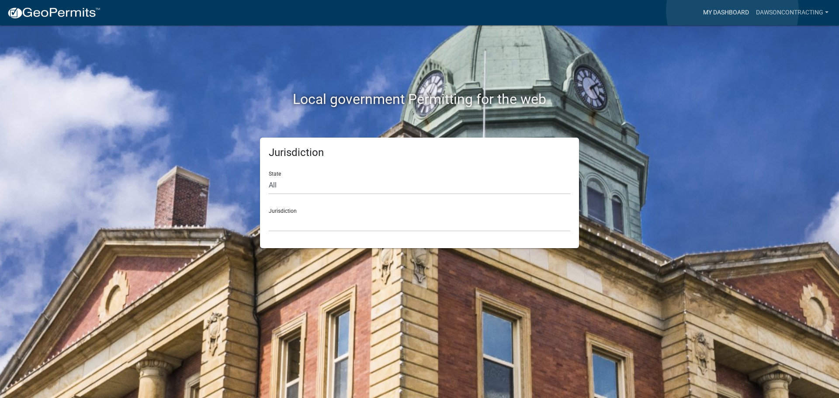
click at [733, 10] on link "My Dashboard" at bounding box center [726, 12] width 53 height 17
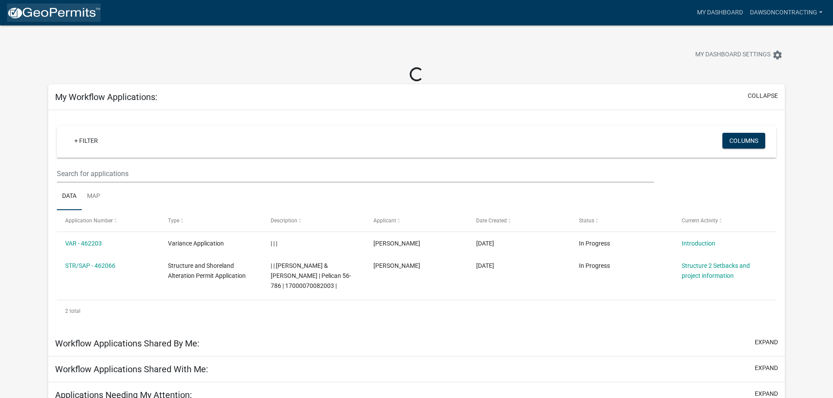
click at [79, 13] on img at bounding box center [54, 13] width 94 height 13
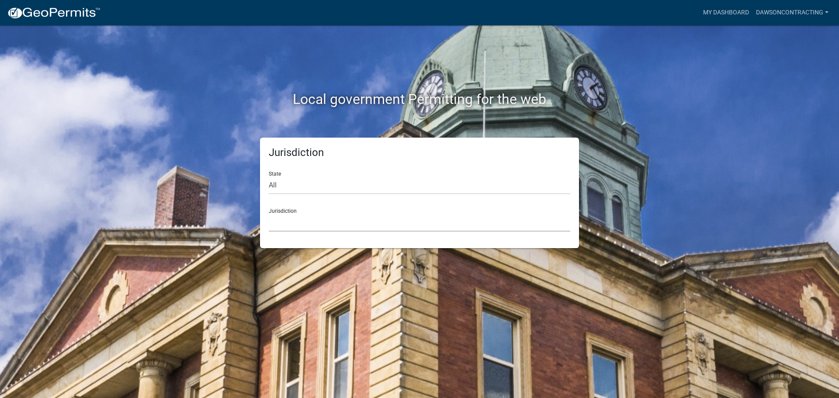
click at [316, 225] on select "Custer County, Colorado City of Bainbridge, Georgia Cook County, Georgia Crawfo…" at bounding box center [420, 223] width 302 height 18
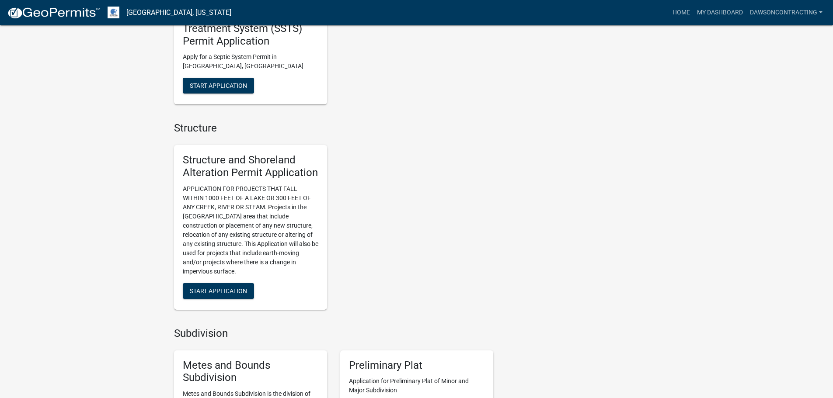
scroll to position [743, 0]
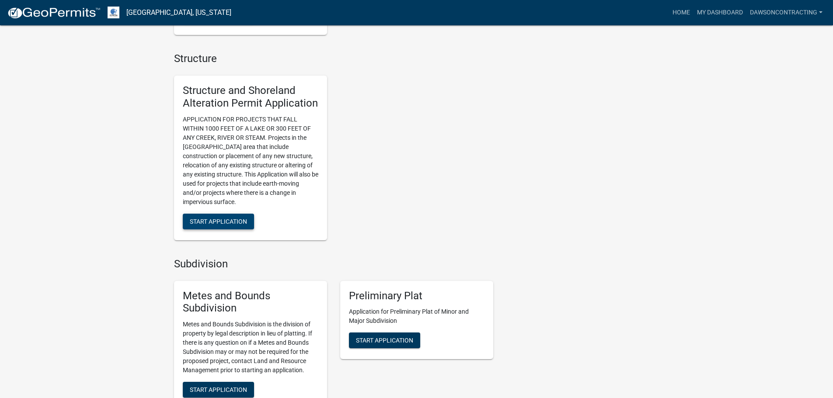
click at [229, 226] on button "Start Application" at bounding box center [218, 222] width 71 height 16
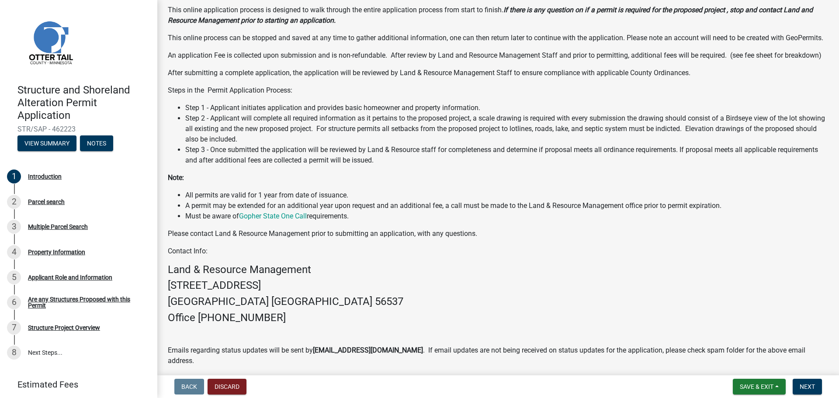
scroll to position [87, 0]
